Goal: Information Seeking & Learning: Learn about a topic

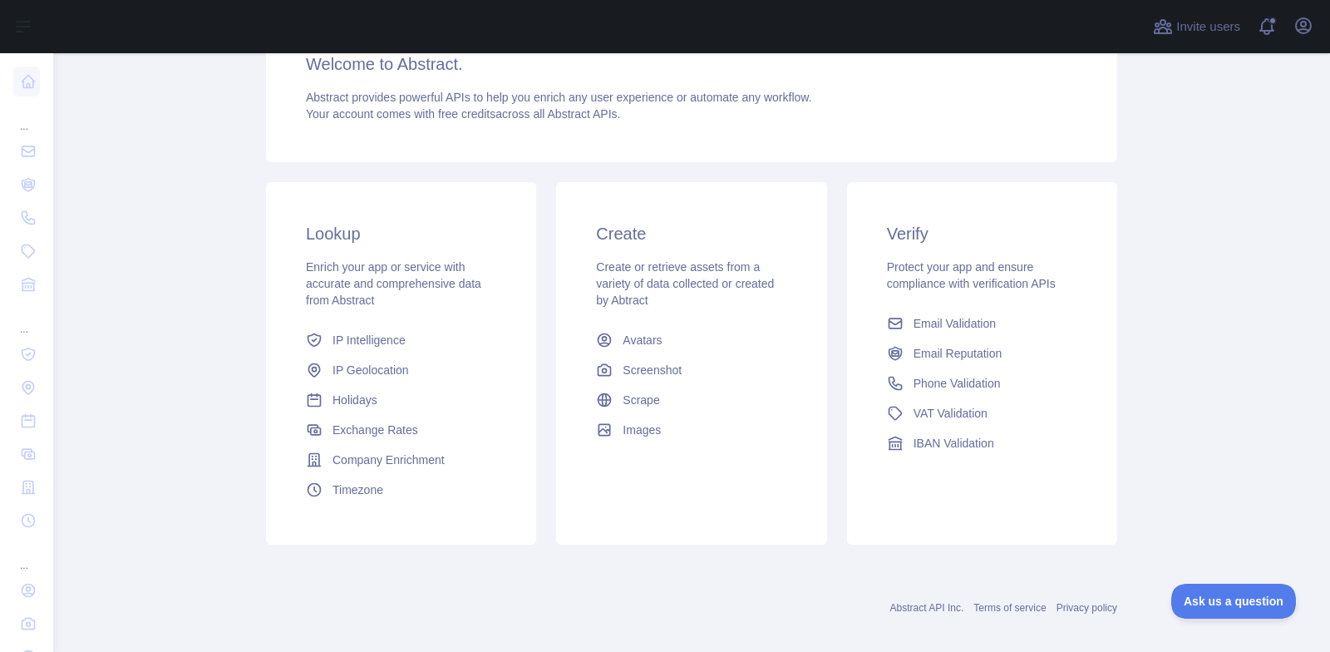
scroll to position [253, 0]
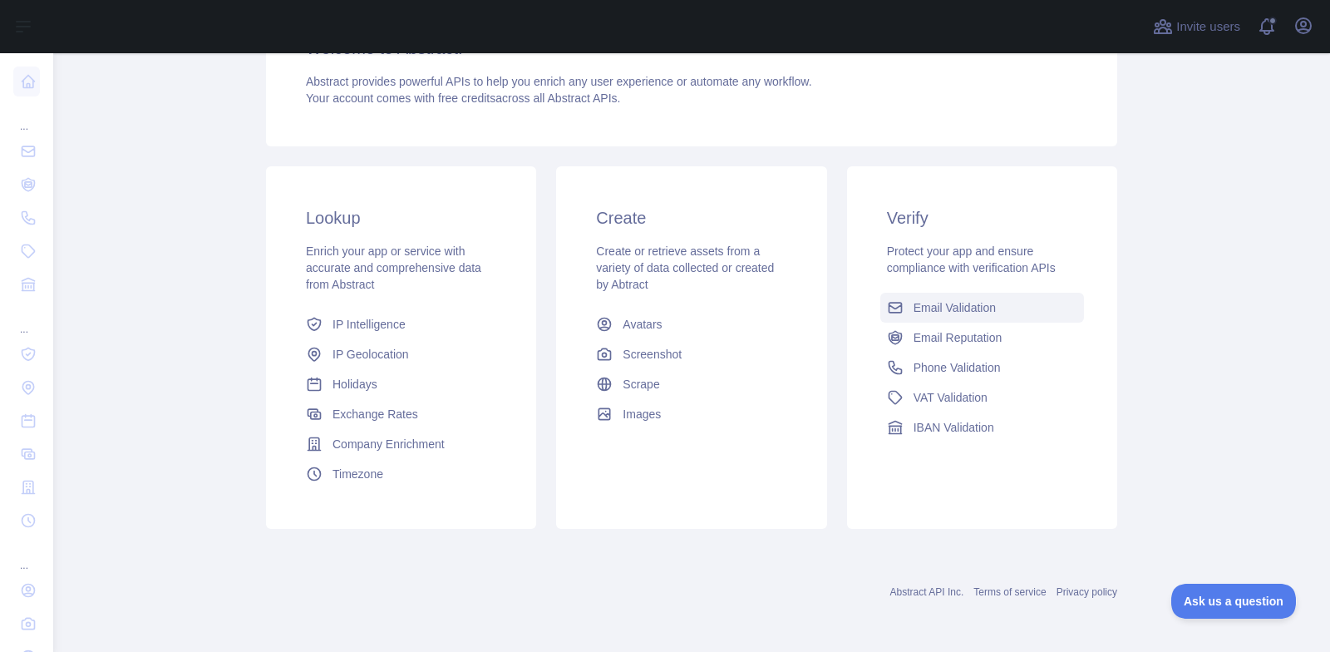
click at [926, 296] on link "Email Validation" at bounding box center [982, 308] width 204 height 30
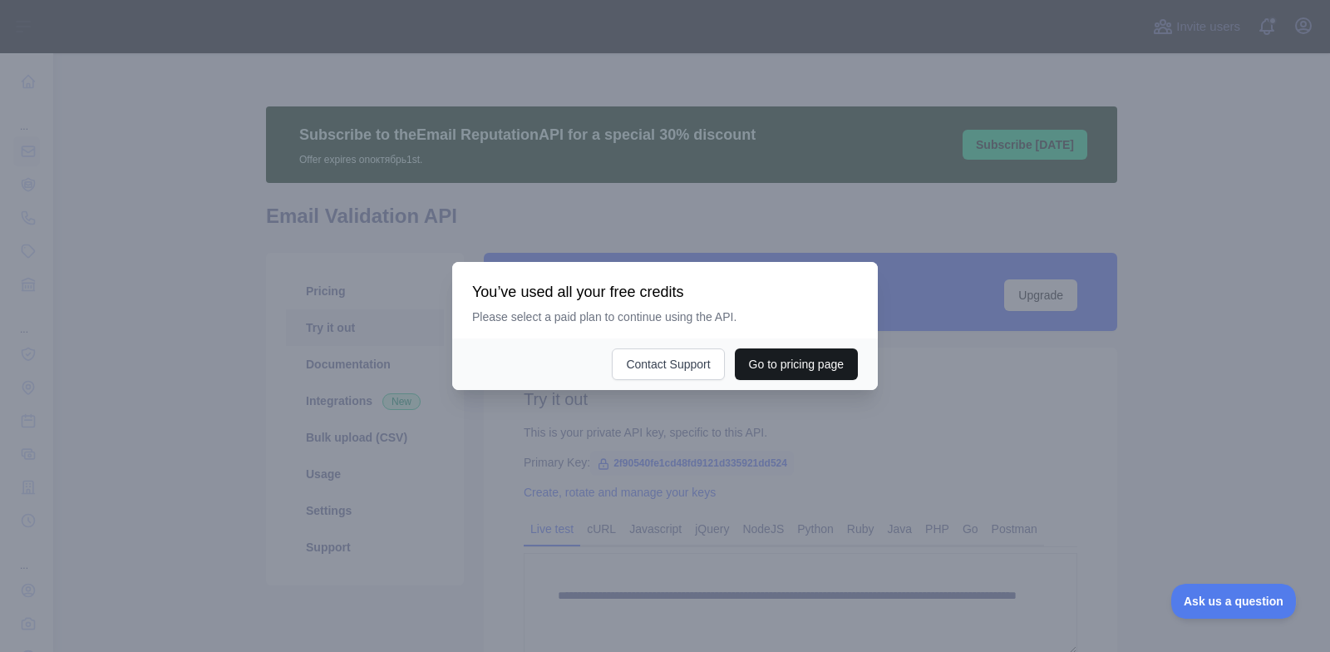
click at [819, 361] on button "Go to pricing page" at bounding box center [796, 364] width 123 height 32
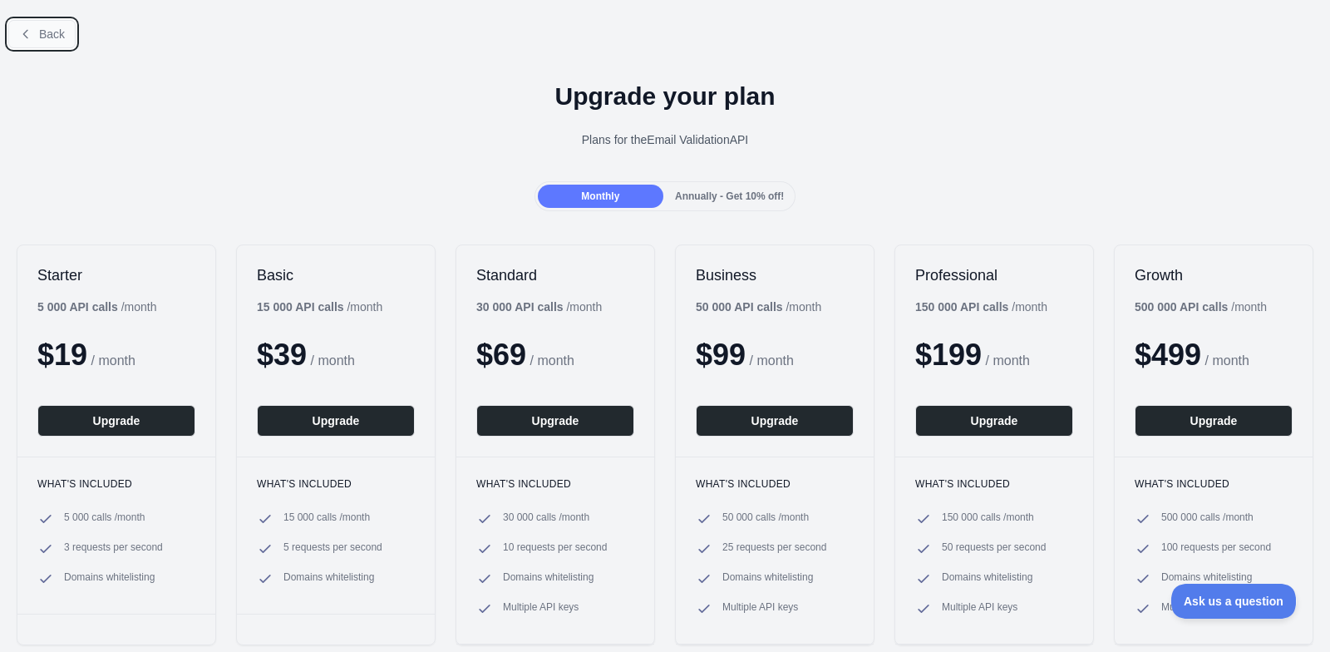
click at [60, 28] on span "Back" at bounding box center [52, 33] width 26 height 13
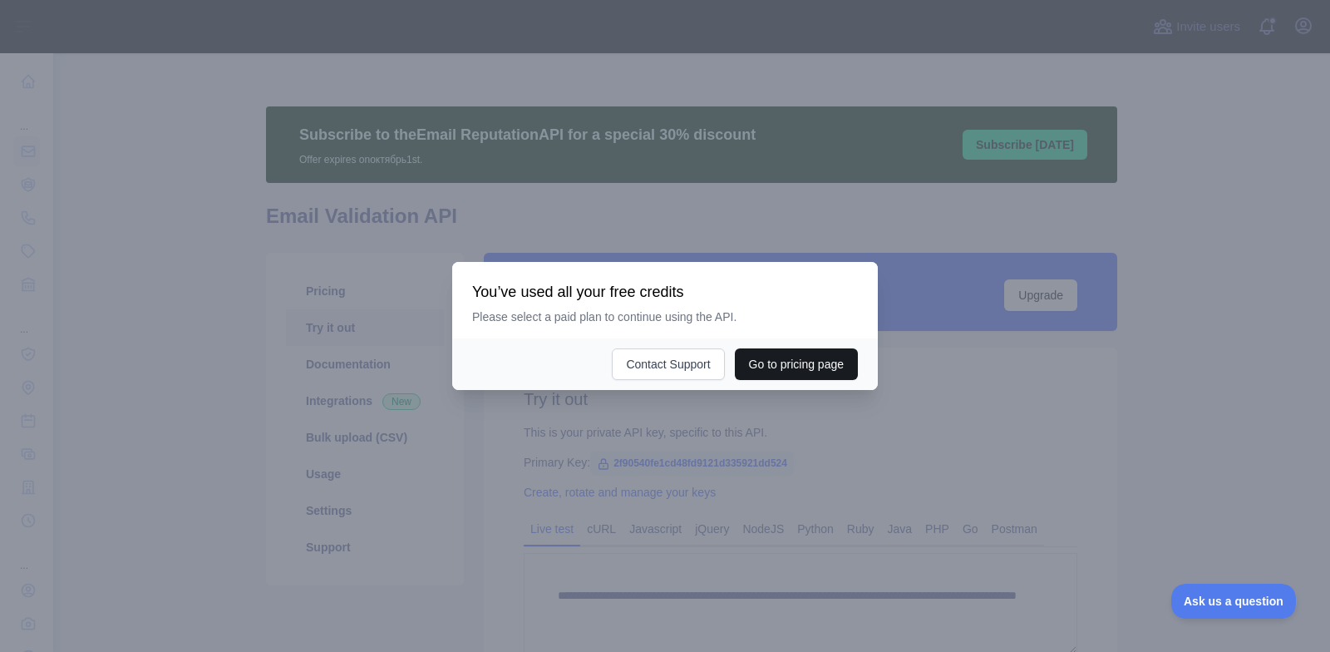
click at [779, 362] on button "Go to pricing page" at bounding box center [796, 364] width 123 height 32
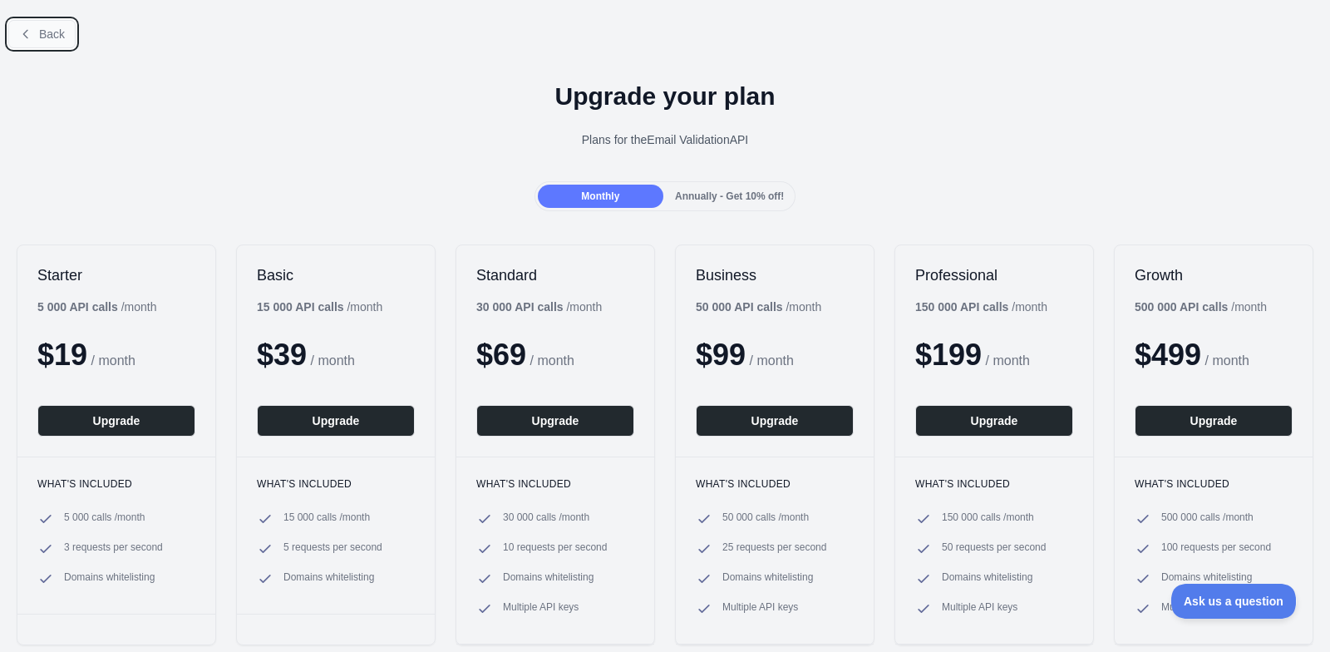
click at [29, 33] on icon at bounding box center [25, 33] width 13 height 13
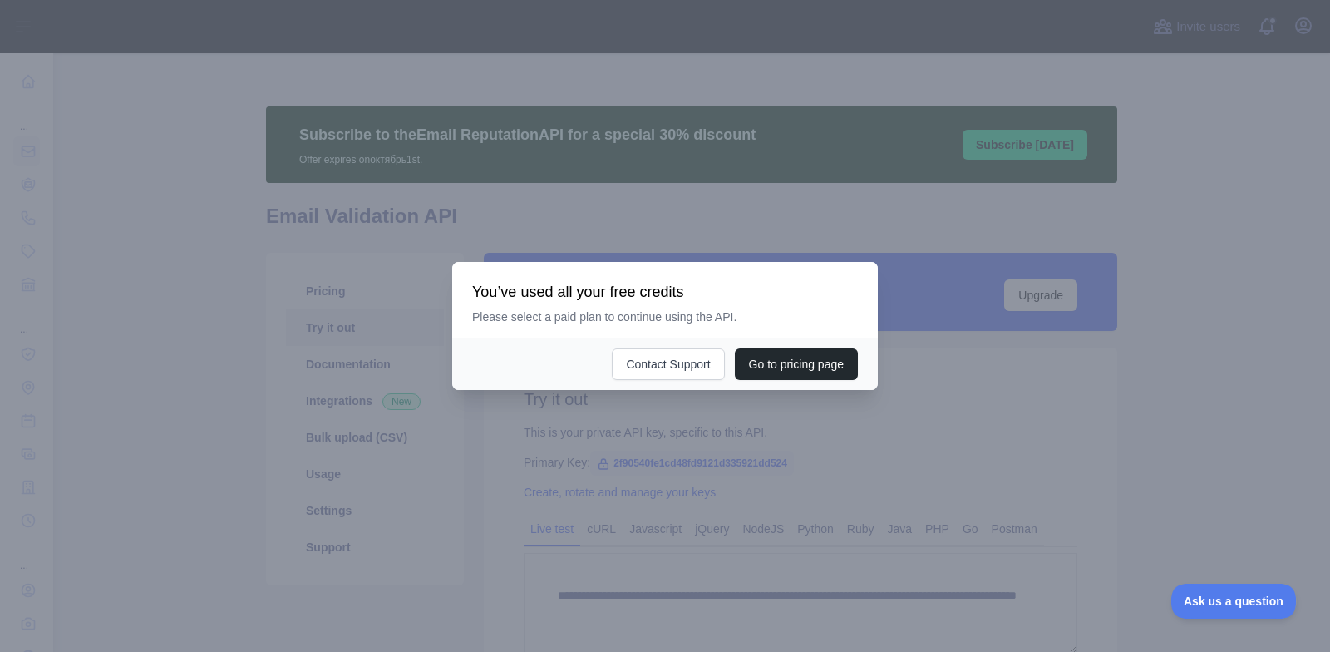
click at [282, 136] on div at bounding box center [665, 326] width 1330 height 652
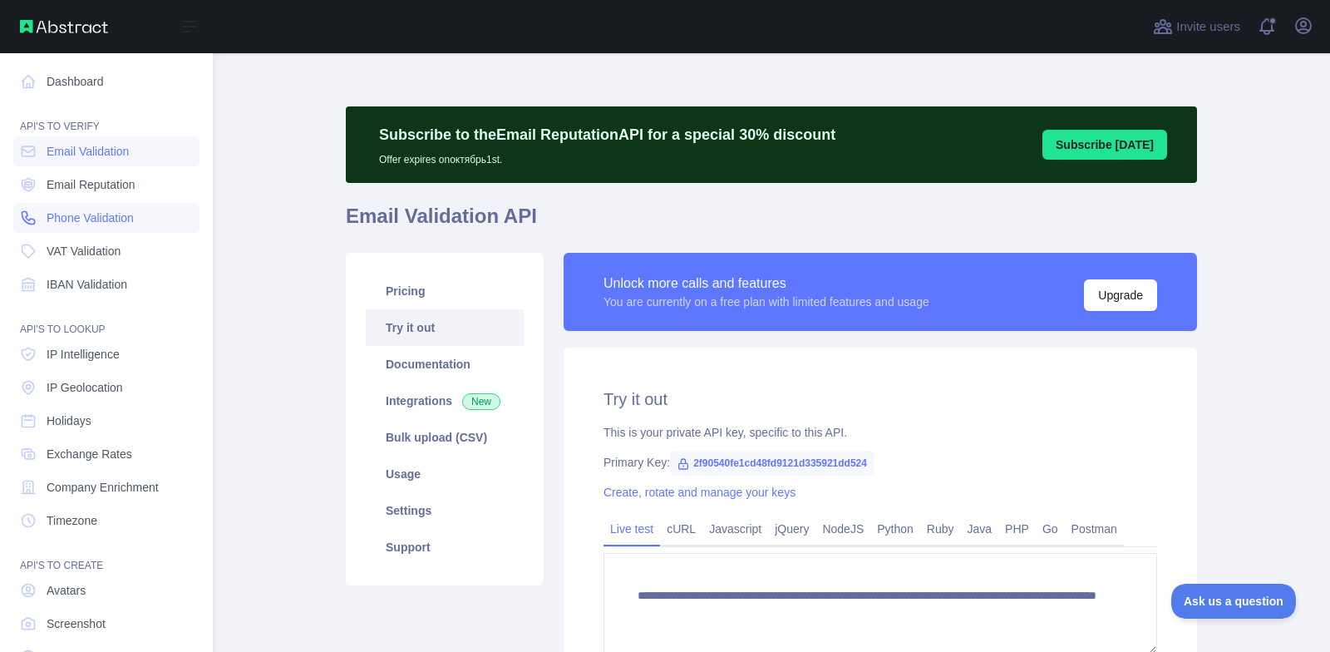
click at [53, 227] on link "Phone Validation" at bounding box center [106, 218] width 186 height 30
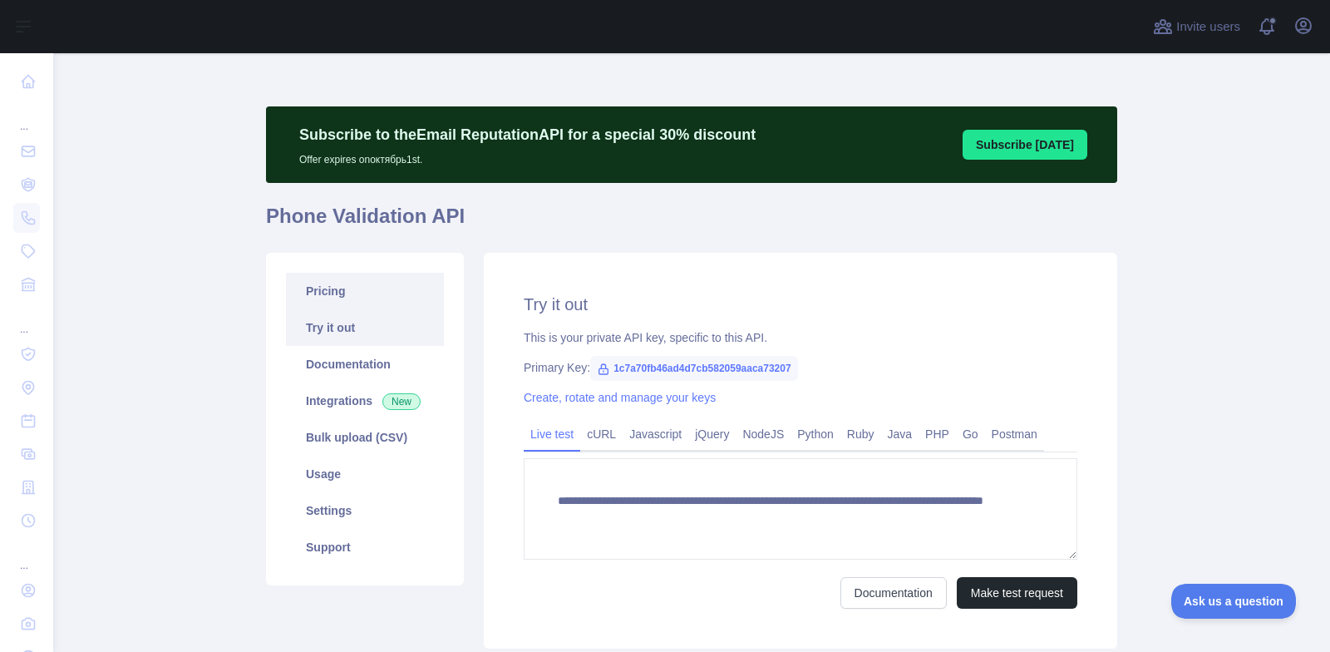
click at [308, 287] on link "Pricing" at bounding box center [365, 291] width 158 height 37
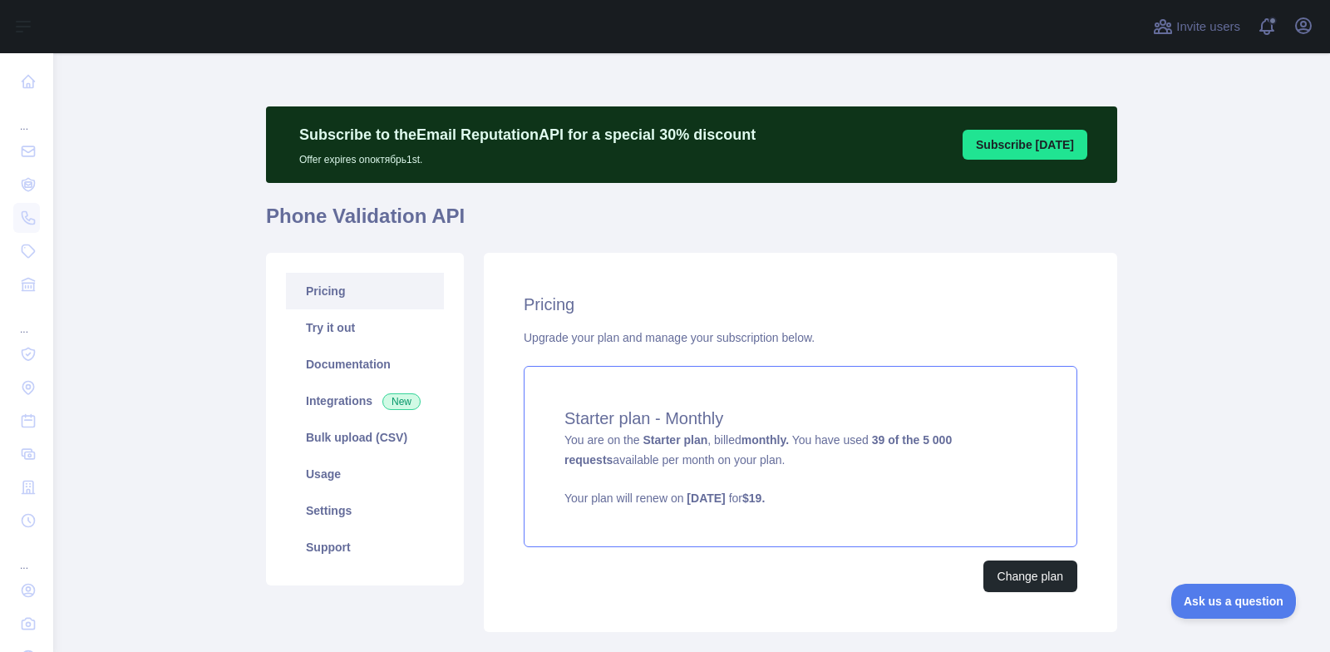
click at [597, 450] on div "Starter plan - Monthly You are on the Starter plan , billed monthly. You have u…" at bounding box center [801, 456] width 554 height 181
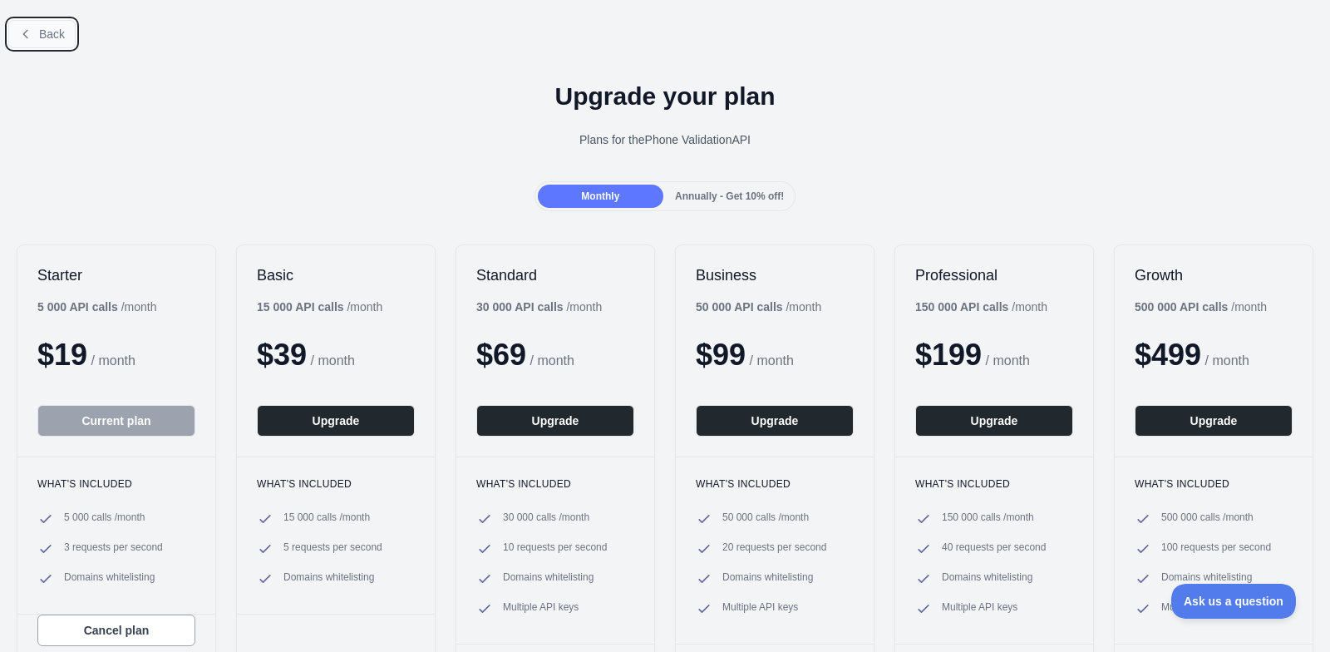
click at [37, 43] on button "Back" at bounding box center [41, 34] width 67 height 28
